Goal: Information Seeking & Learning: Learn about a topic

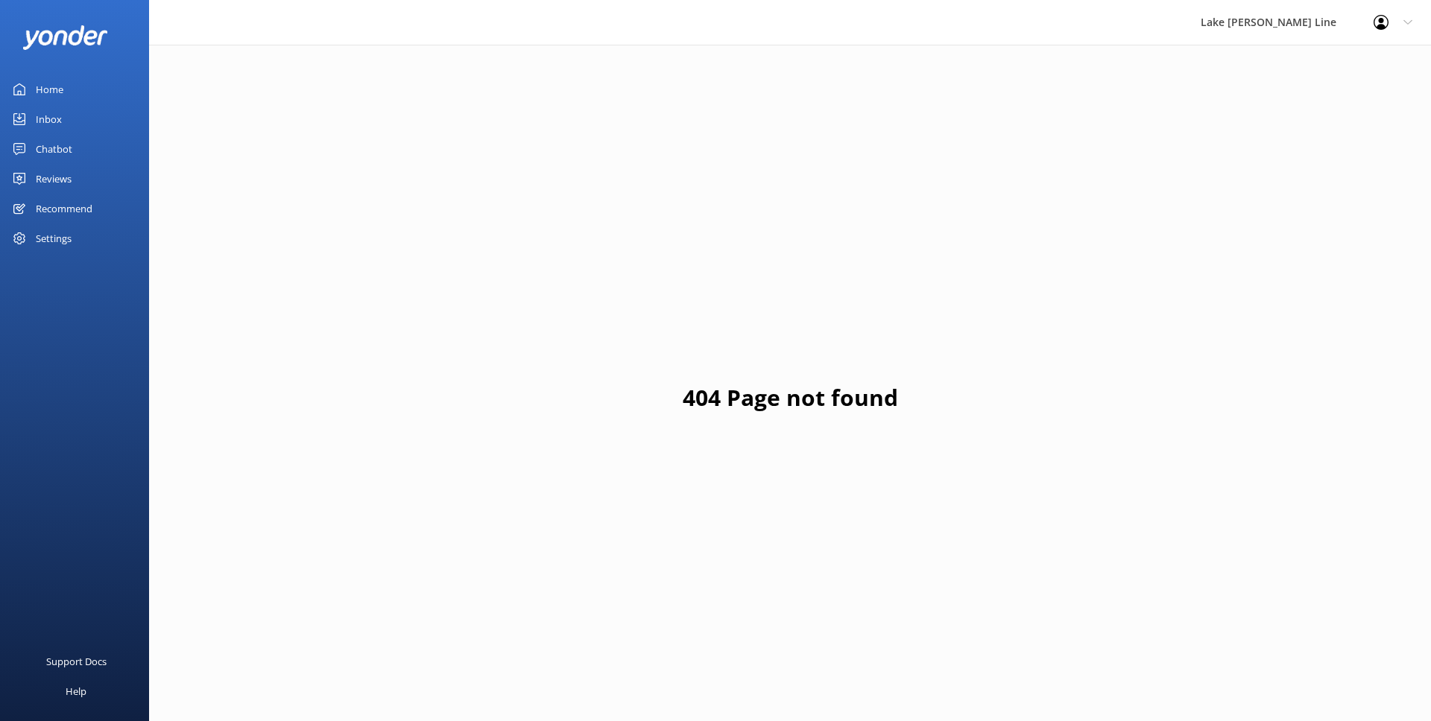
click at [57, 149] on div "Chatbot" at bounding box center [54, 149] width 37 height 30
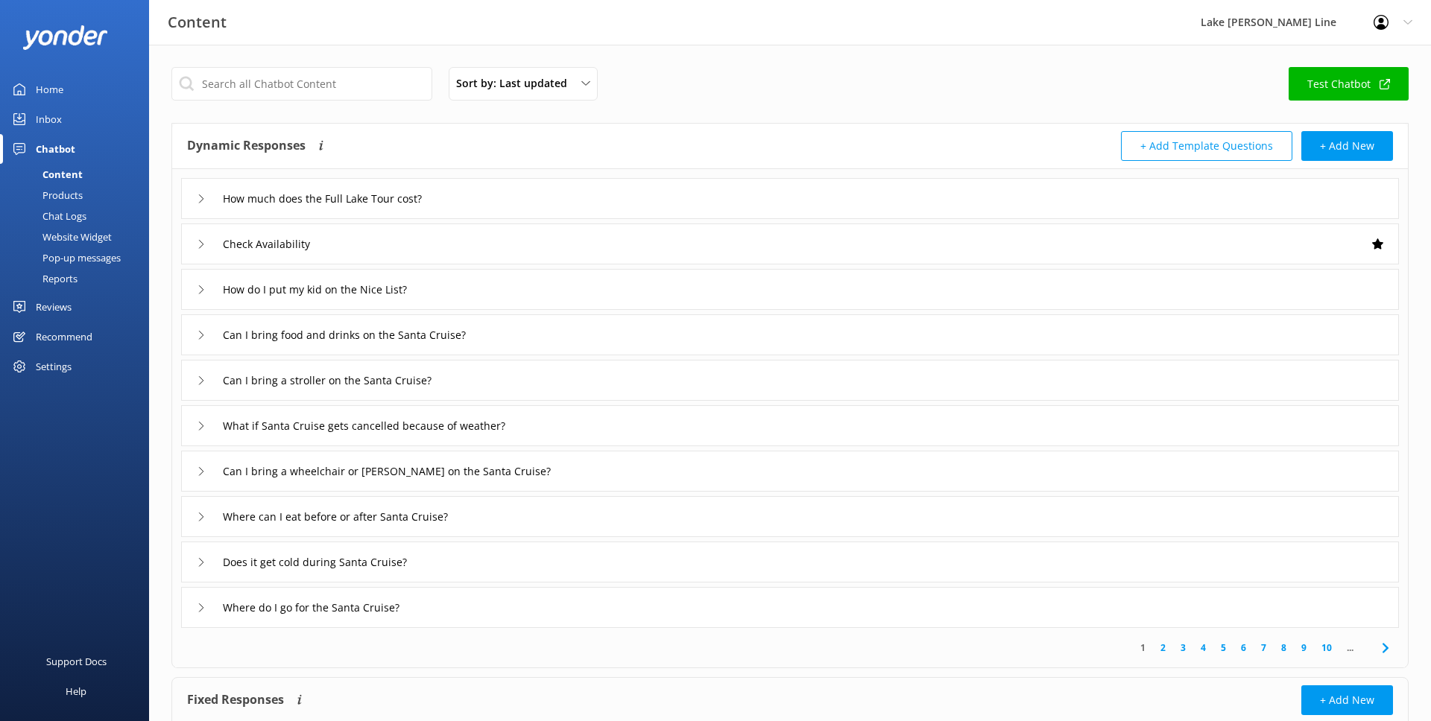
click at [84, 207] on div "Chat Logs" at bounding box center [47, 216] width 77 height 21
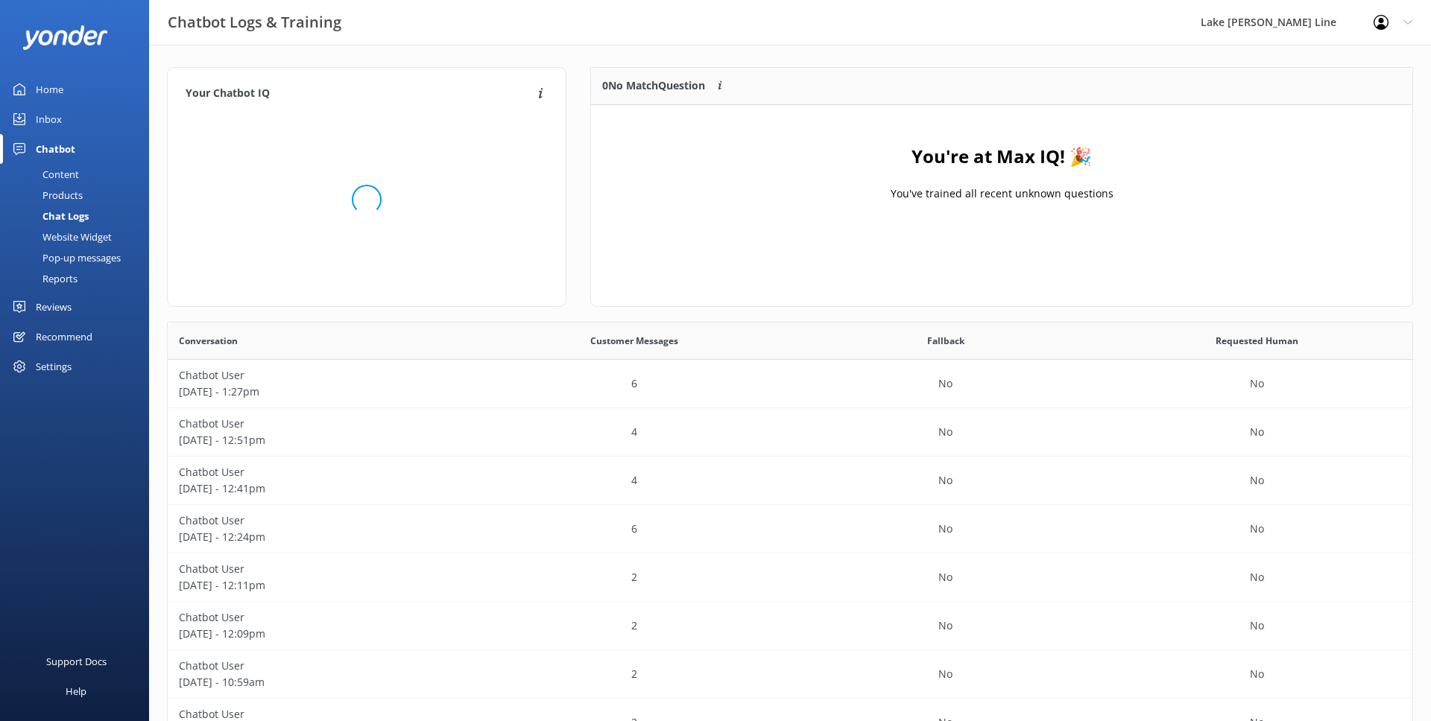
scroll to position [522, 1244]
click at [522, 387] on div "6" at bounding box center [634, 384] width 311 height 48
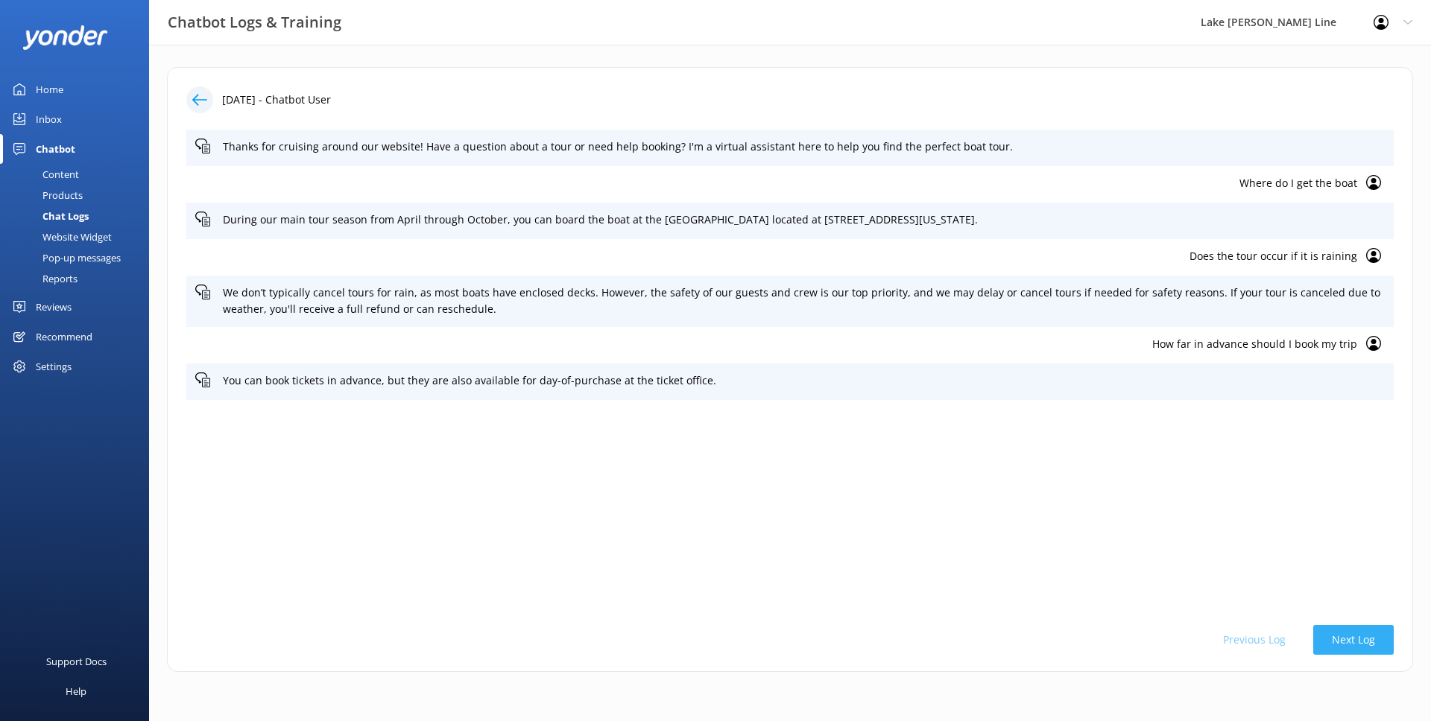
click at [1346, 645] on button "Next Log" at bounding box center [1353, 640] width 80 height 30
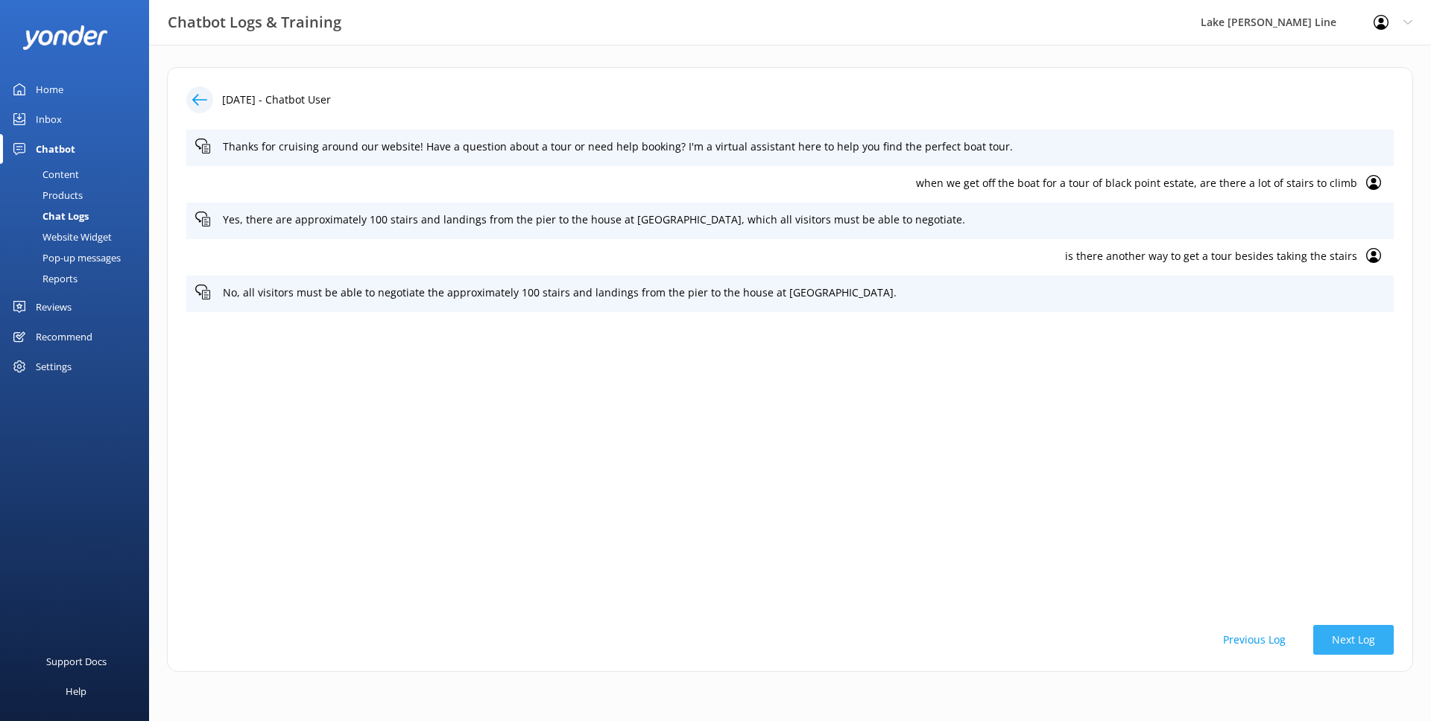
click at [1354, 641] on button "Next Log" at bounding box center [1353, 640] width 80 height 30
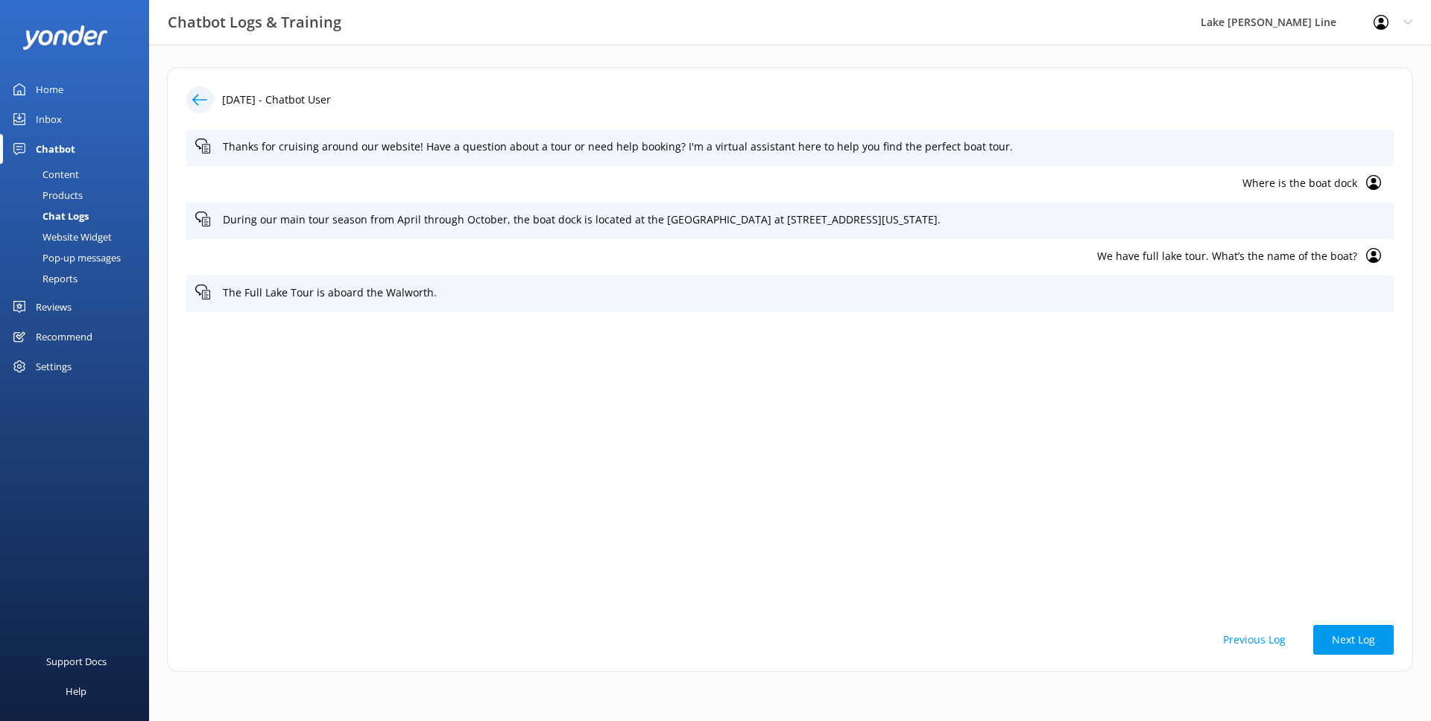
click at [1353, 641] on button "Next Log" at bounding box center [1353, 640] width 80 height 30
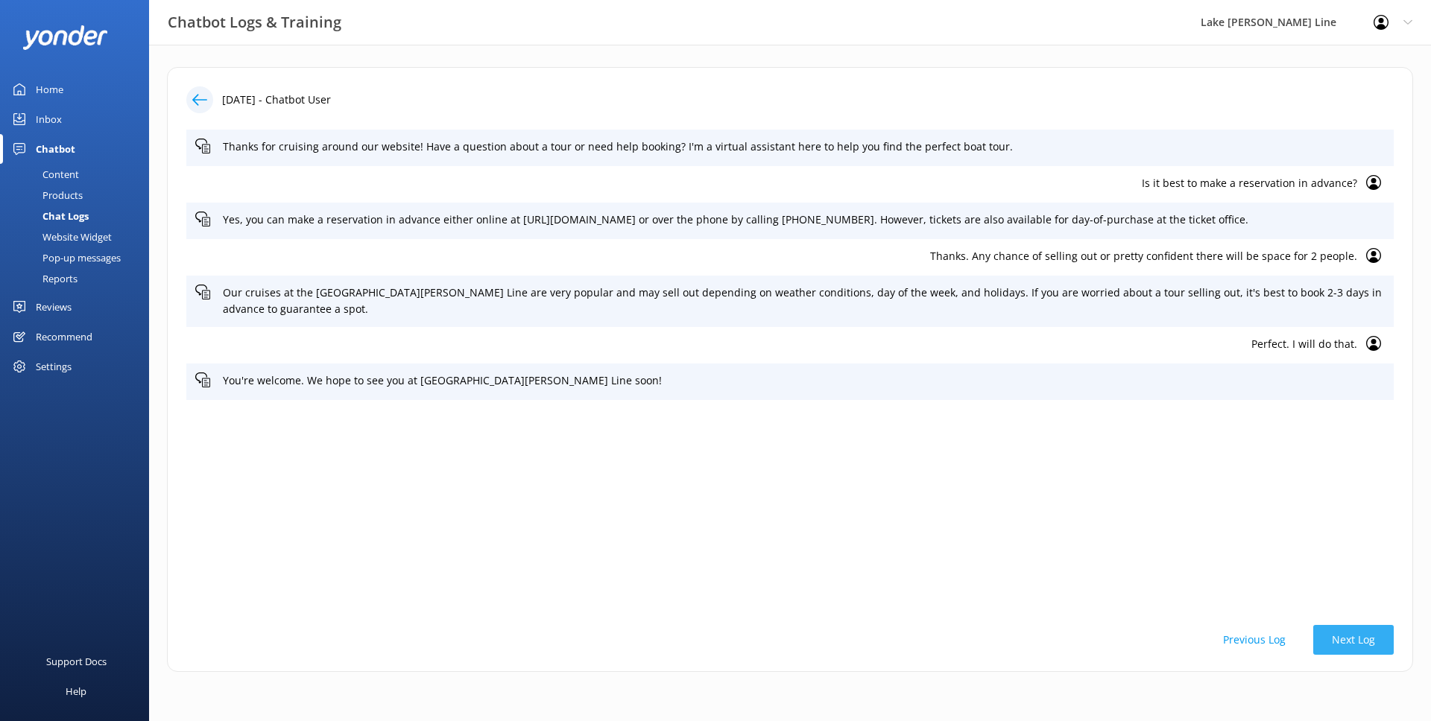
click at [1338, 633] on button "Next Log" at bounding box center [1353, 640] width 80 height 30
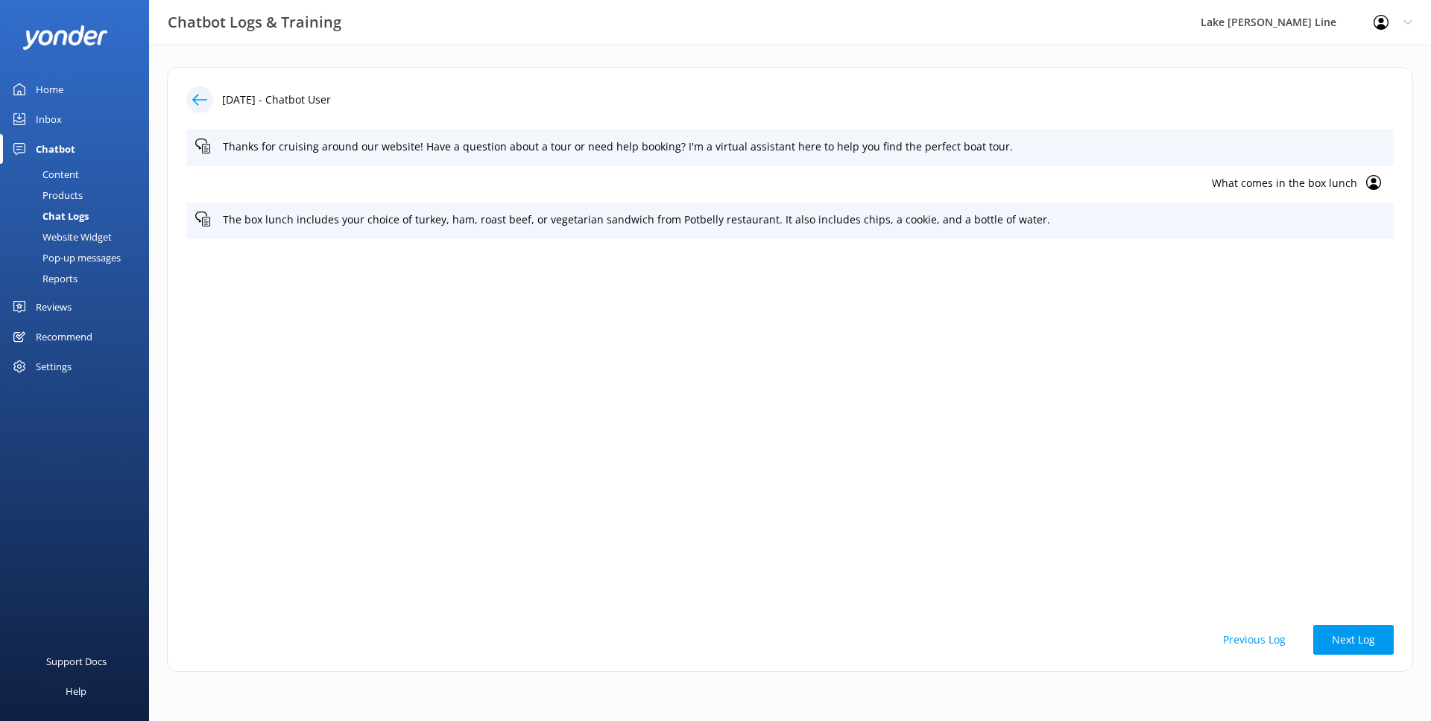
click at [1344, 624] on div "[DATE] - Chatbot User Thanks for cruising around our website! Have a question a…" at bounding box center [790, 369] width 1246 height 605
click at [1344, 625] on button "Next Log" at bounding box center [1353, 640] width 80 height 30
click at [1329, 627] on button "Next Log" at bounding box center [1353, 640] width 80 height 30
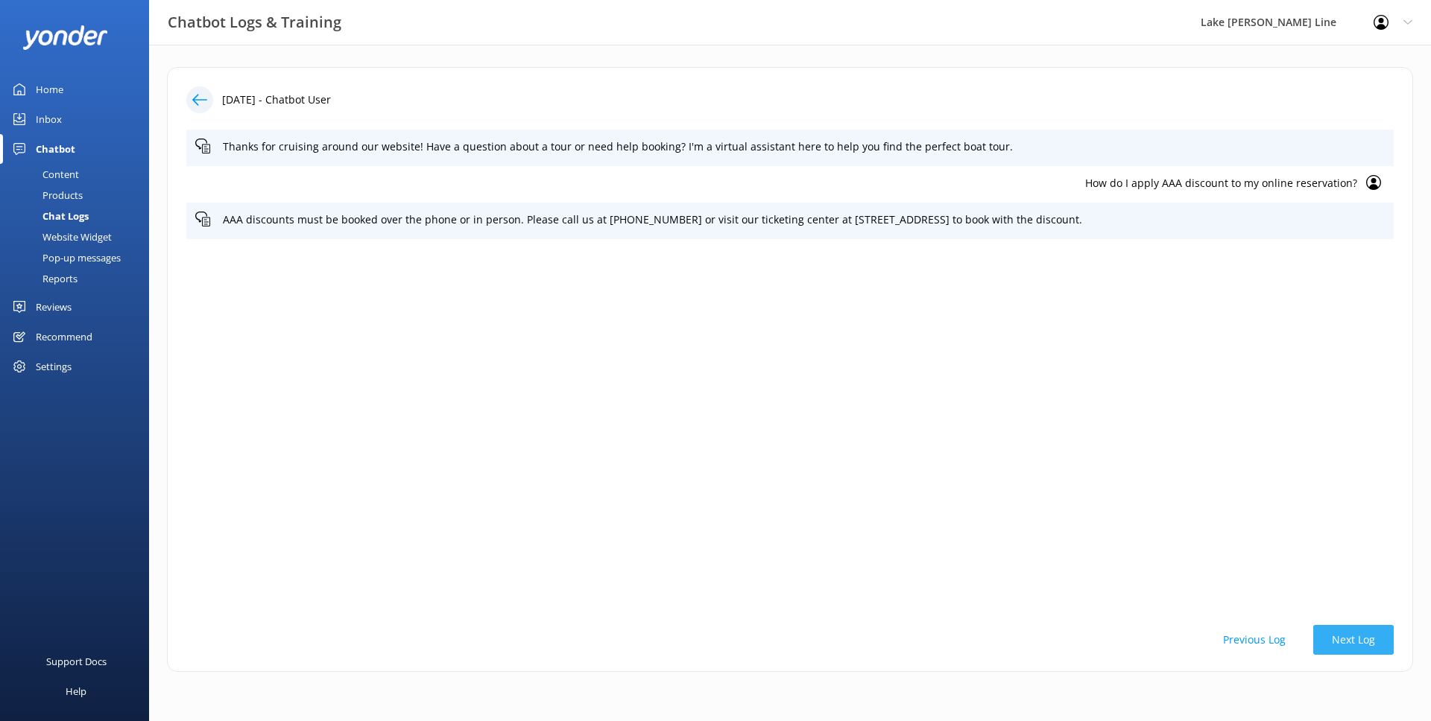
click at [1329, 627] on button "Next Log" at bounding box center [1353, 640] width 80 height 30
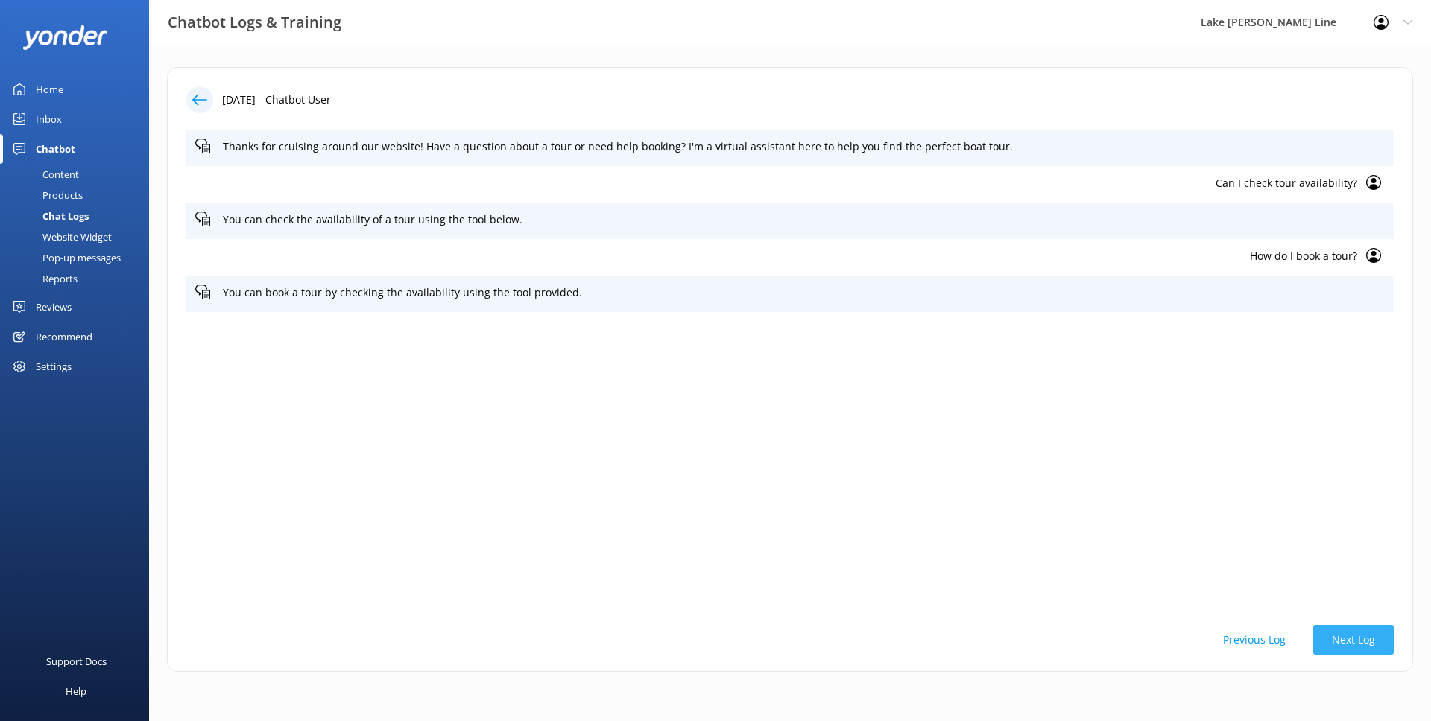
click at [1331, 629] on button "Next Log" at bounding box center [1353, 640] width 80 height 30
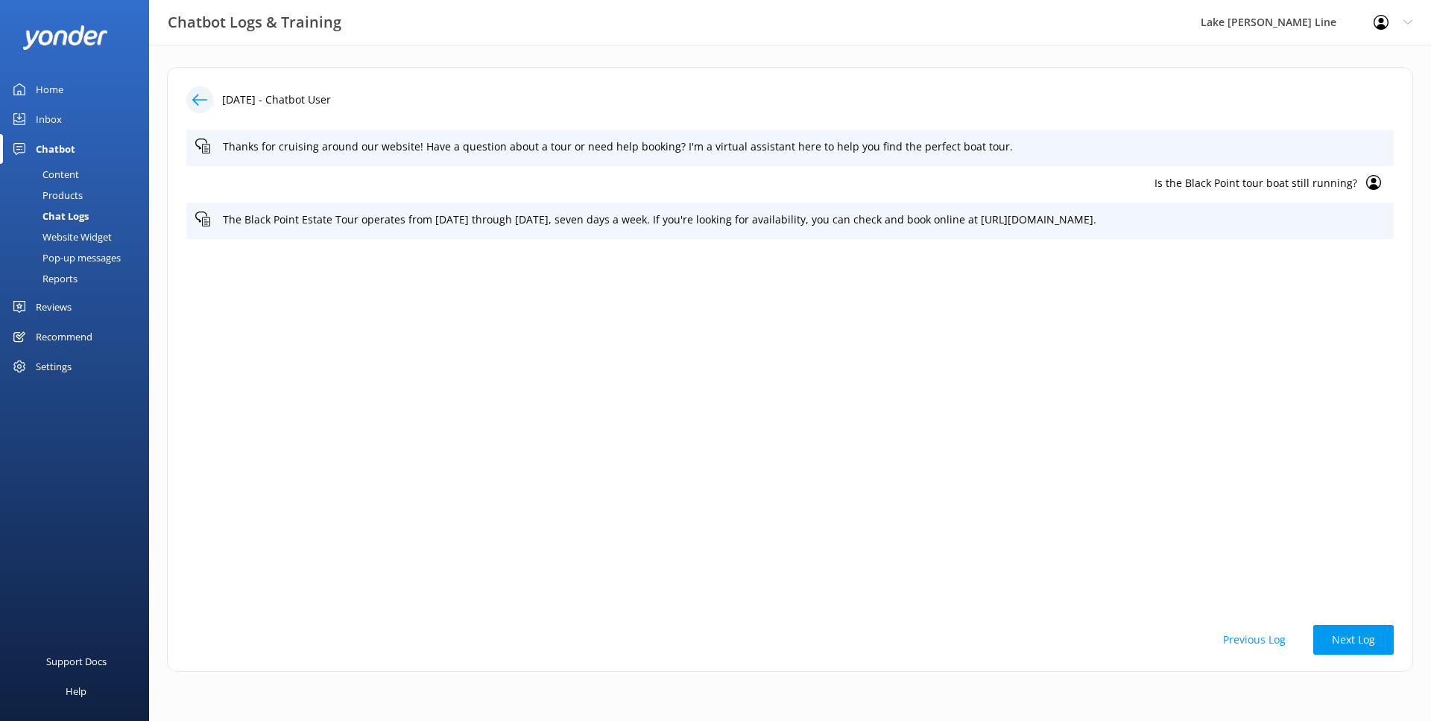
click at [1335, 627] on button "Next Log" at bounding box center [1353, 640] width 80 height 30
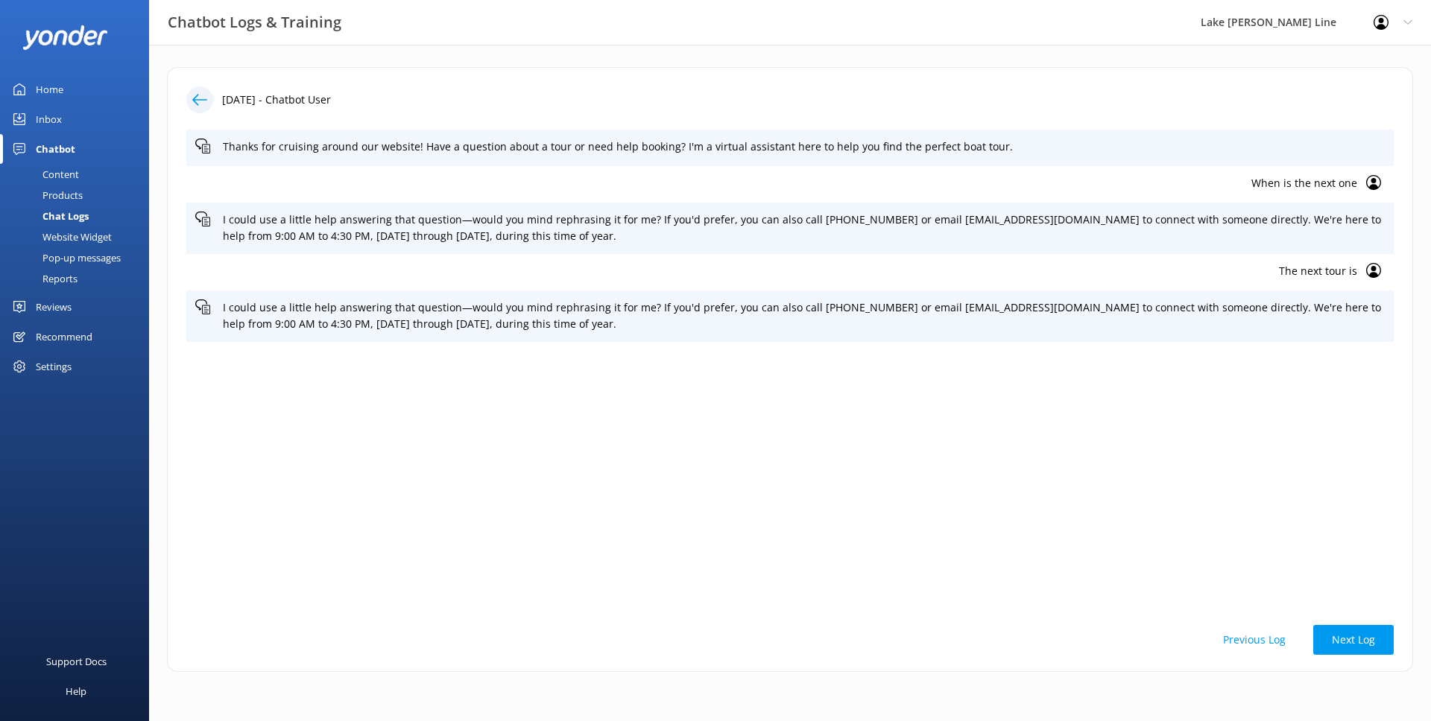
click at [1335, 627] on button "Next Log" at bounding box center [1353, 640] width 80 height 30
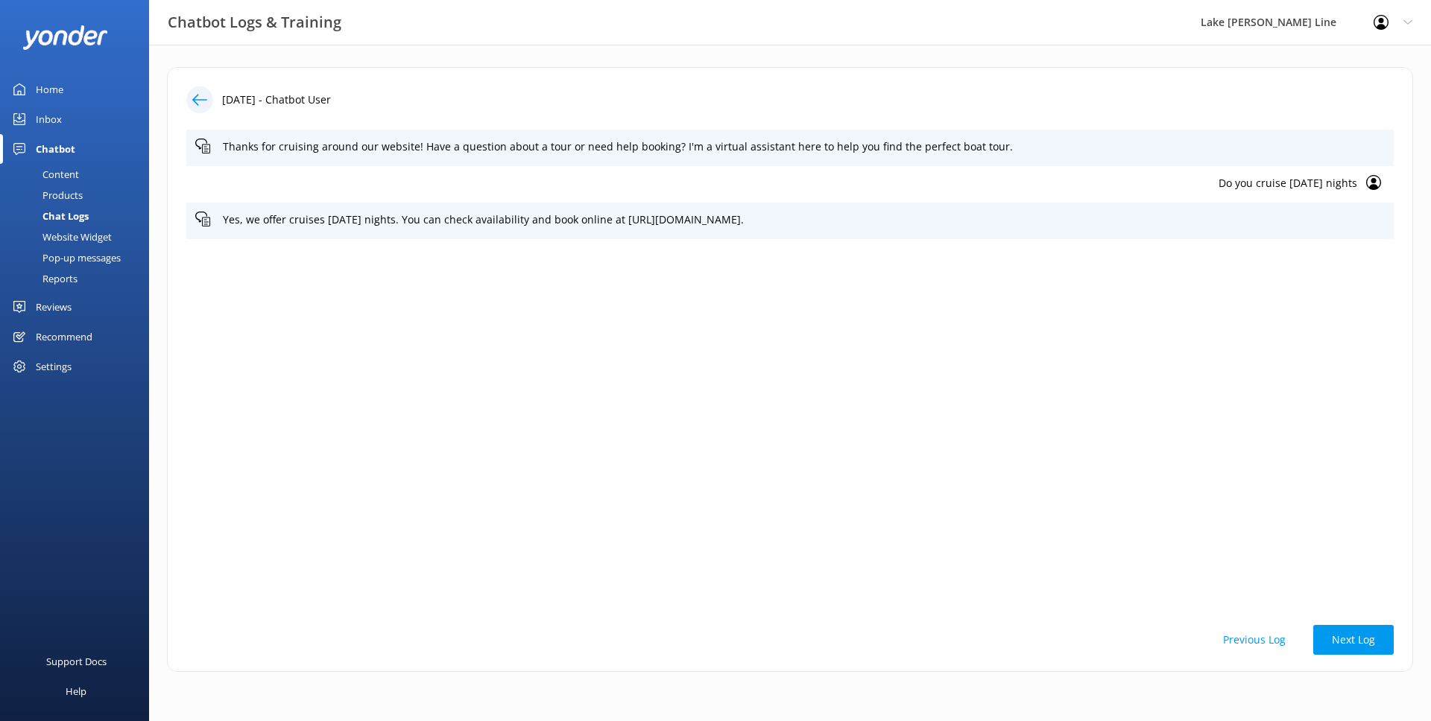
click at [1335, 627] on button "Next Log" at bounding box center [1353, 640] width 80 height 30
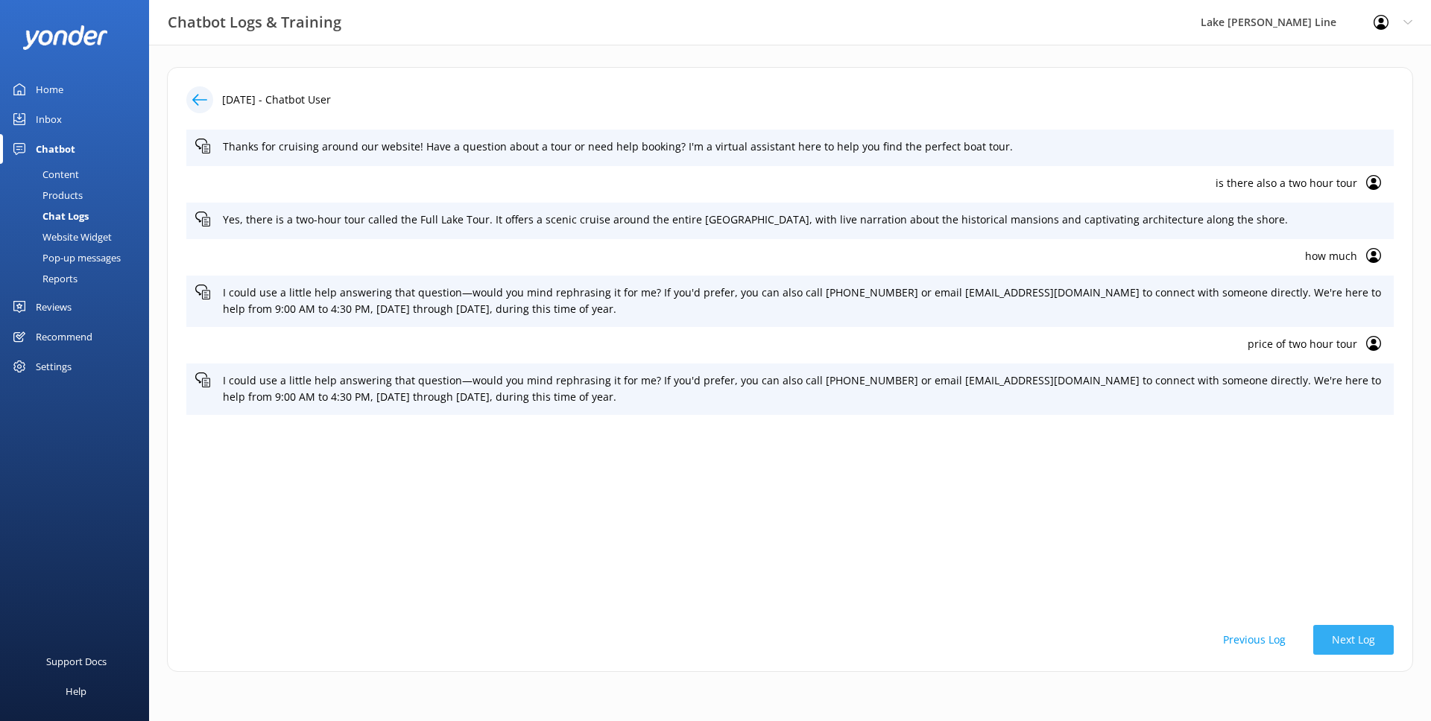
click at [1335, 627] on button "Next Log" at bounding box center [1353, 640] width 80 height 30
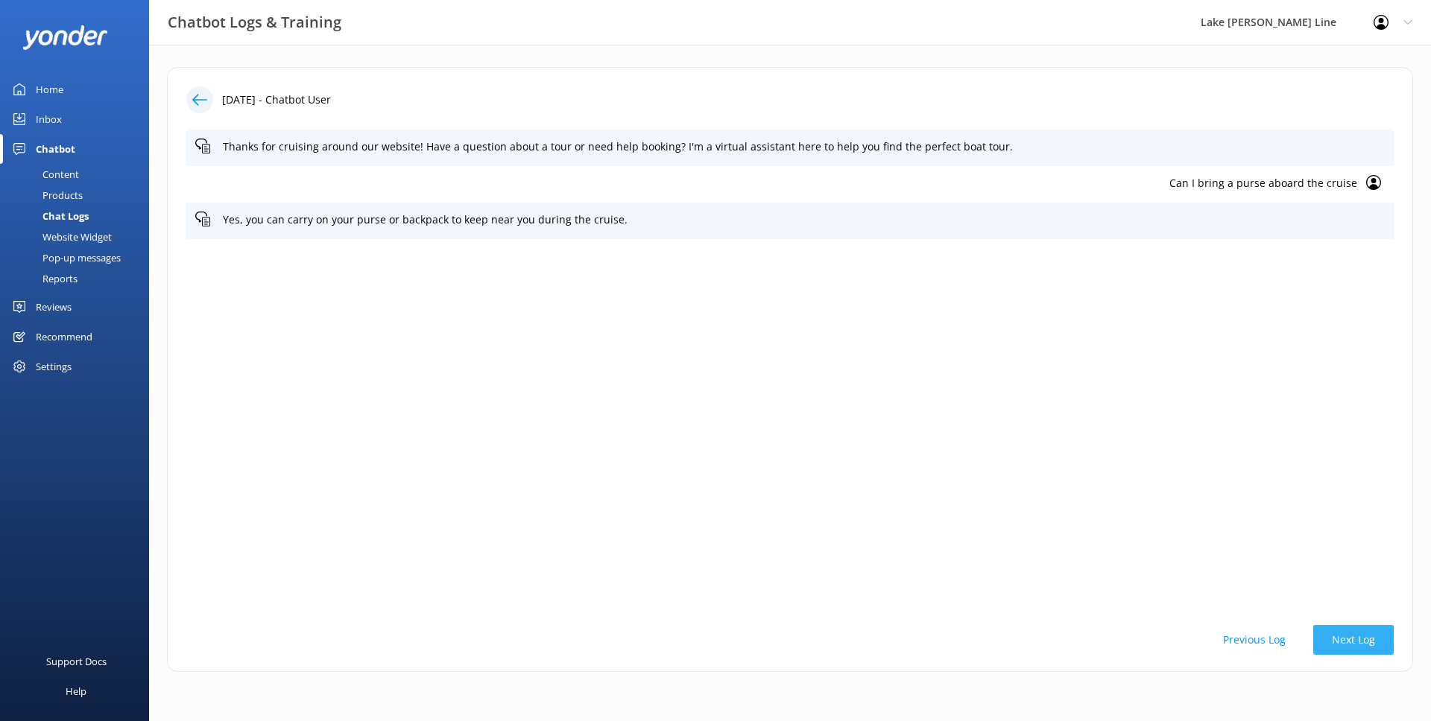
click at [1327, 632] on button "Next Log" at bounding box center [1353, 640] width 80 height 30
click at [1328, 636] on button "Next Log" at bounding box center [1353, 640] width 80 height 30
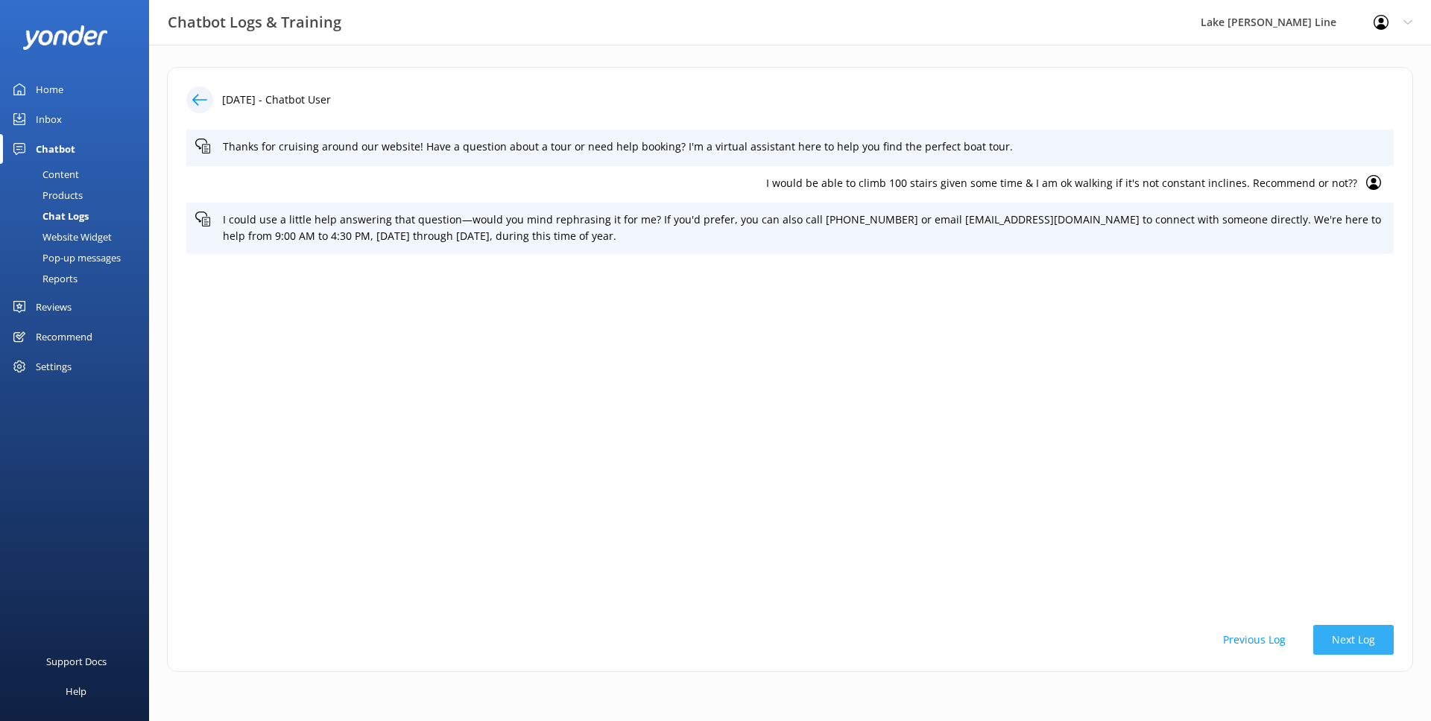
click at [1328, 636] on button "Next Log" at bounding box center [1353, 640] width 80 height 30
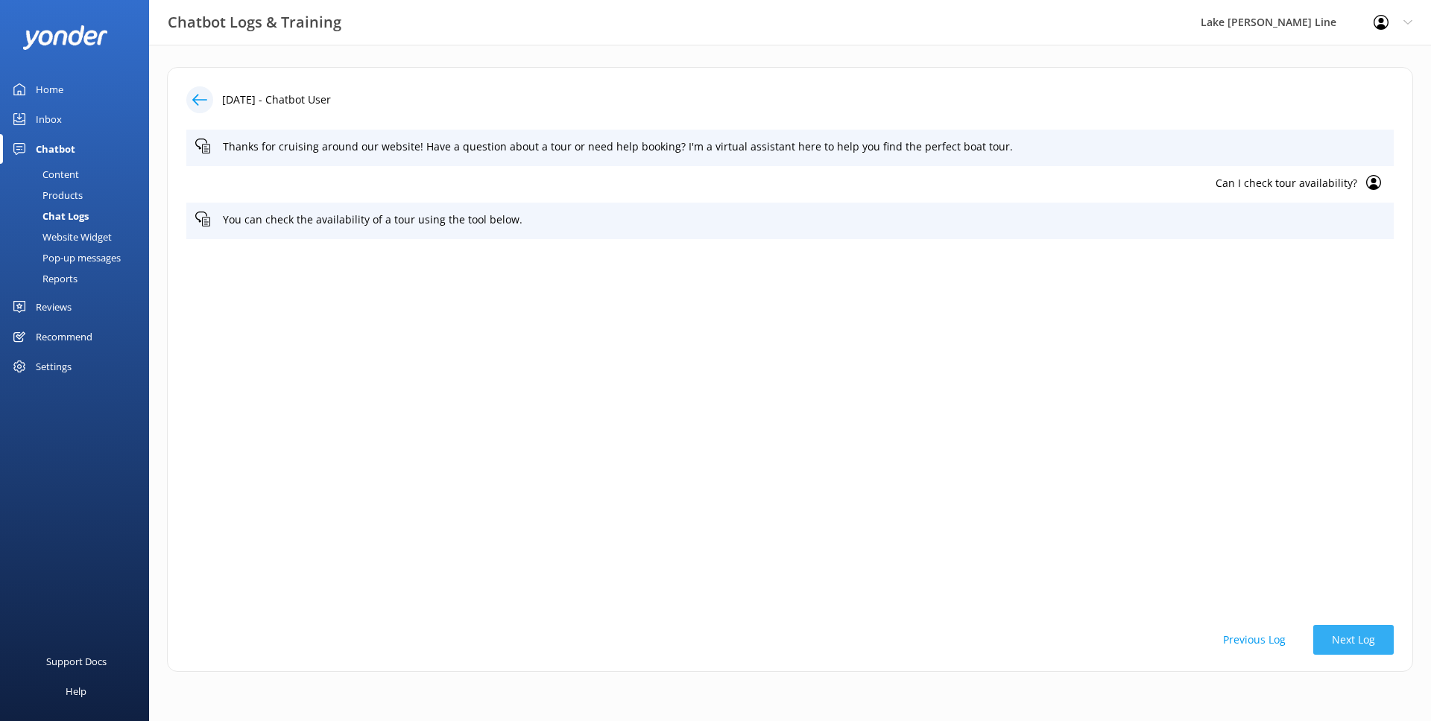
click at [1328, 636] on button "Next Log" at bounding box center [1353, 640] width 80 height 30
